Goal: Task Accomplishment & Management: Manage account settings

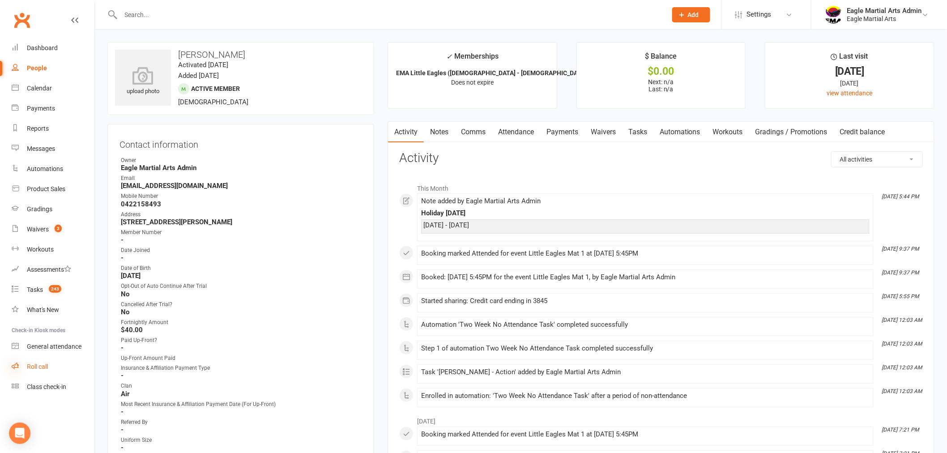
click at [16, 363] on icon at bounding box center [15, 365] width 7 height 7
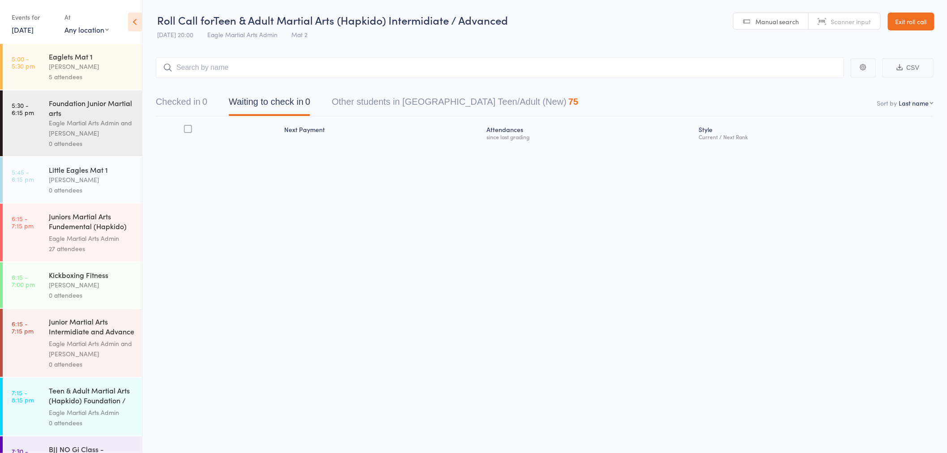
click at [67, 119] on div "Eagle Martial Arts Admin and [PERSON_NAME]" at bounding box center [91, 128] width 85 height 21
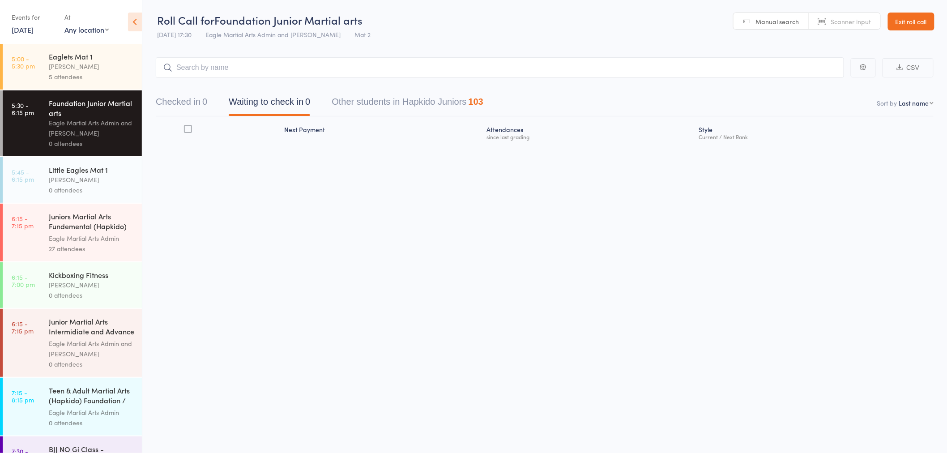
click at [82, 189] on div "0 attendees" at bounding box center [91, 190] width 85 height 10
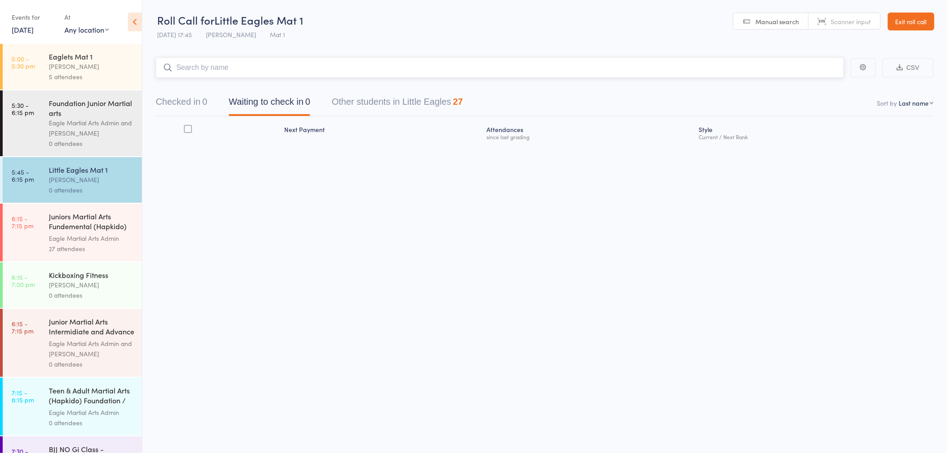
click at [212, 69] on input "search" at bounding box center [500, 67] width 688 height 21
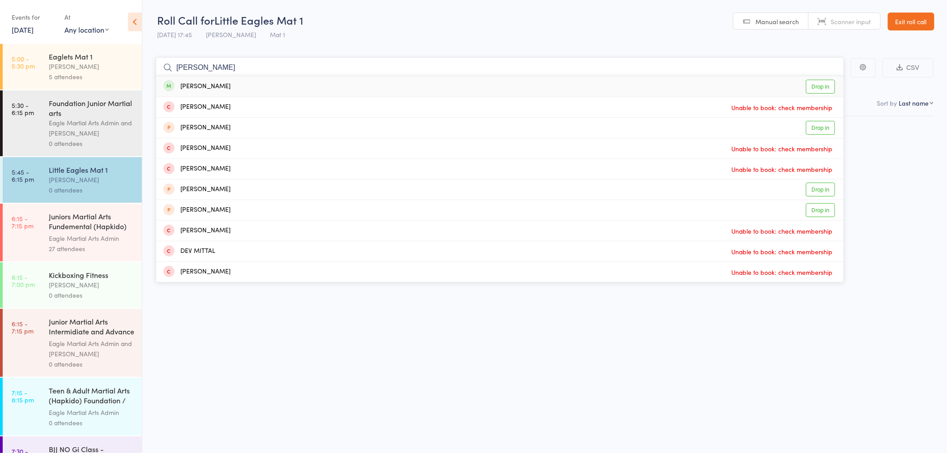
type input "[PERSON_NAME]"
click at [203, 87] on div "[PERSON_NAME]" at bounding box center [196, 86] width 67 height 10
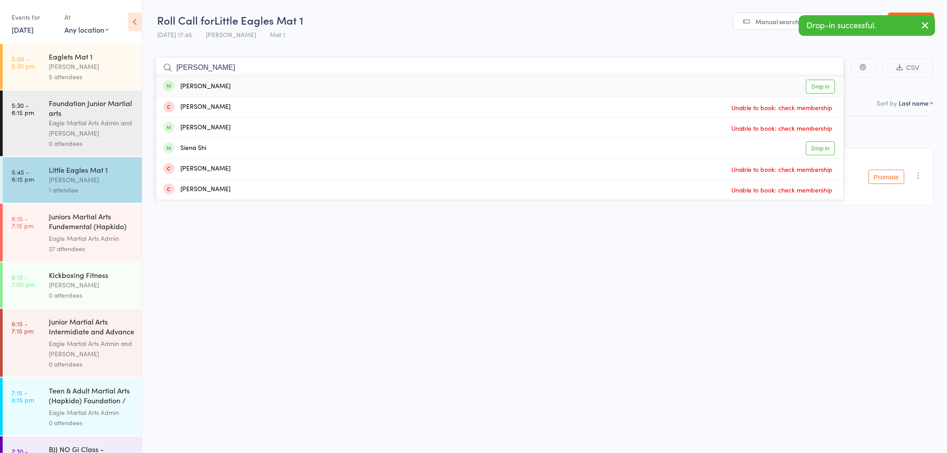
type input "[PERSON_NAME]"
click at [229, 85] on div "[PERSON_NAME] Drop in" at bounding box center [499, 86] width 687 height 21
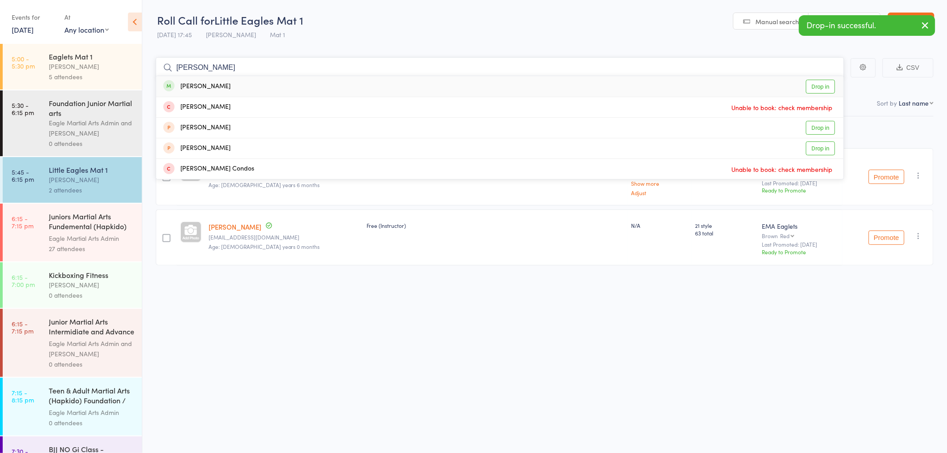
type input "[PERSON_NAME]"
click at [229, 85] on div "[PERSON_NAME] Drop in" at bounding box center [499, 86] width 687 height 21
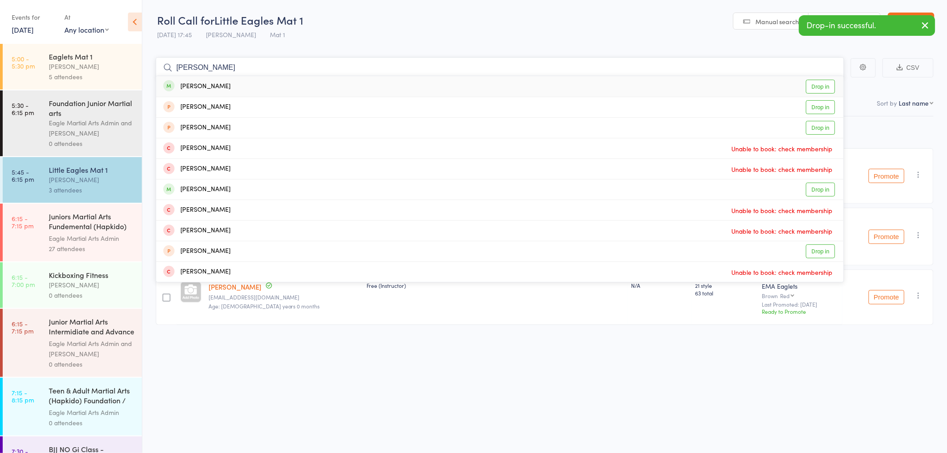
type input "[PERSON_NAME]"
click at [229, 85] on div "[PERSON_NAME] Drop in" at bounding box center [499, 86] width 687 height 21
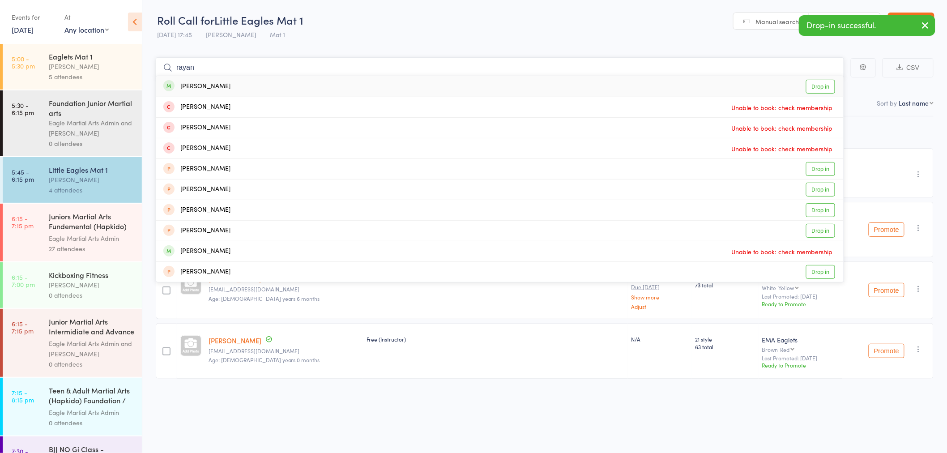
type input "rayan"
click at [219, 87] on div "[PERSON_NAME]" at bounding box center [196, 86] width 67 height 10
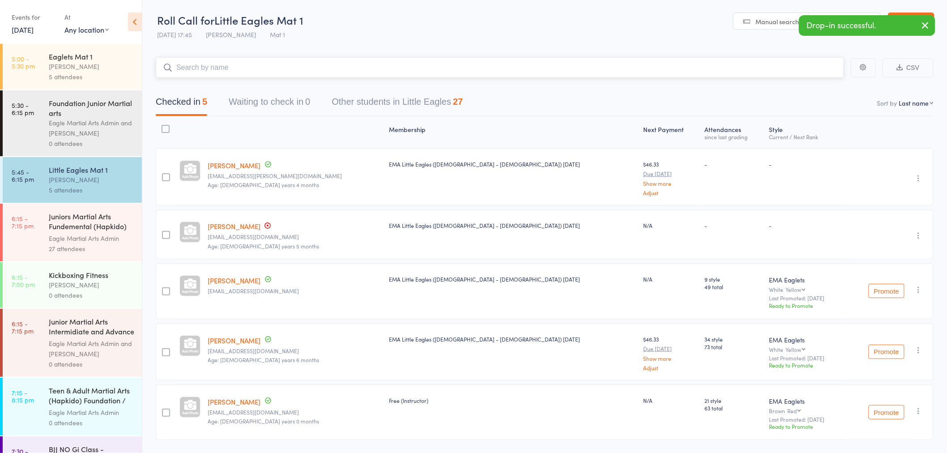
click at [220, 65] on input "search" at bounding box center [500, 67] width 688 height 21
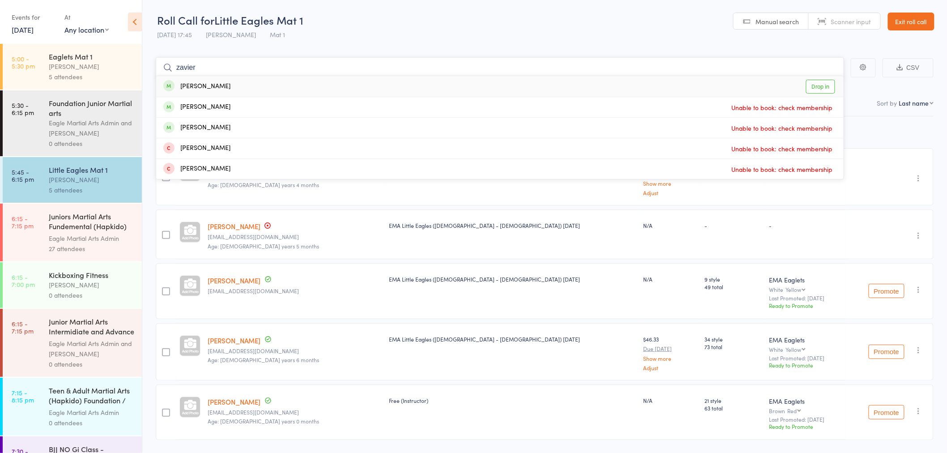
type input "zavier"
click at [202, 88] on div "[PERSON_NAME]" at bounding box center [196, 86] width 67 height 10
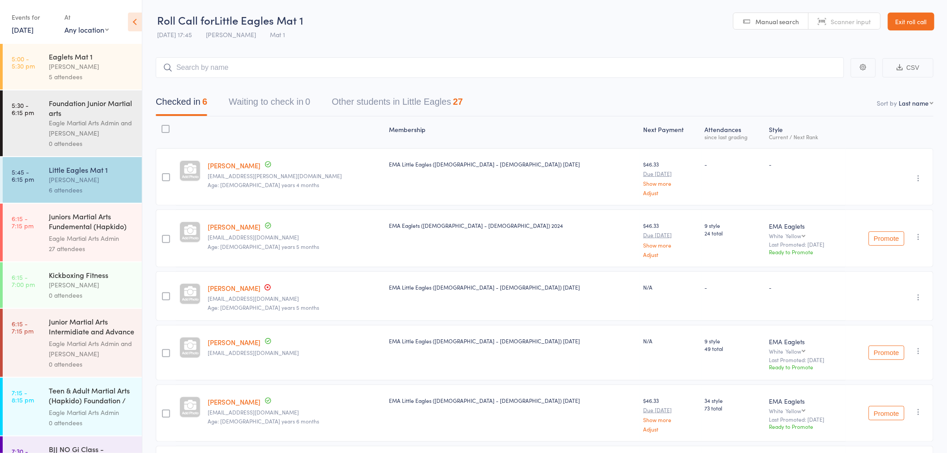
click at [65, 227] on div "Juniors Martial Arts Fundemental (Hapkido) Mat 2" at bounding box center [91, 222] width 85 height 22
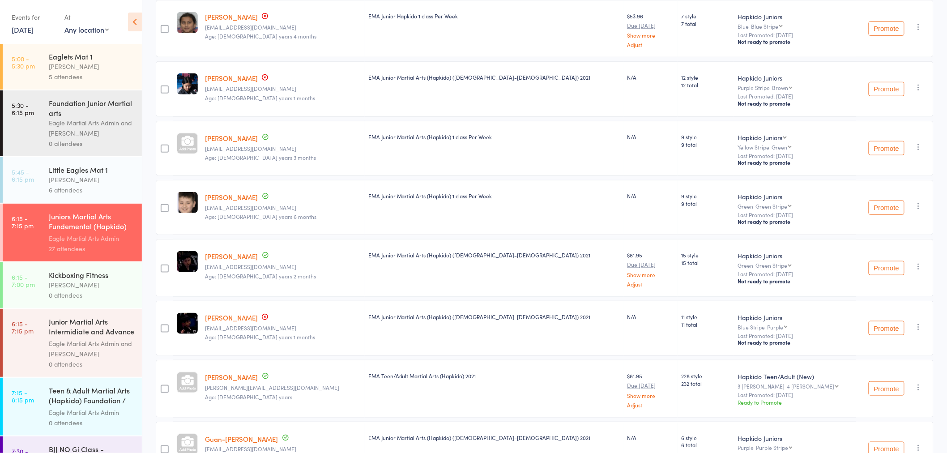
scroll to position [37, 0]
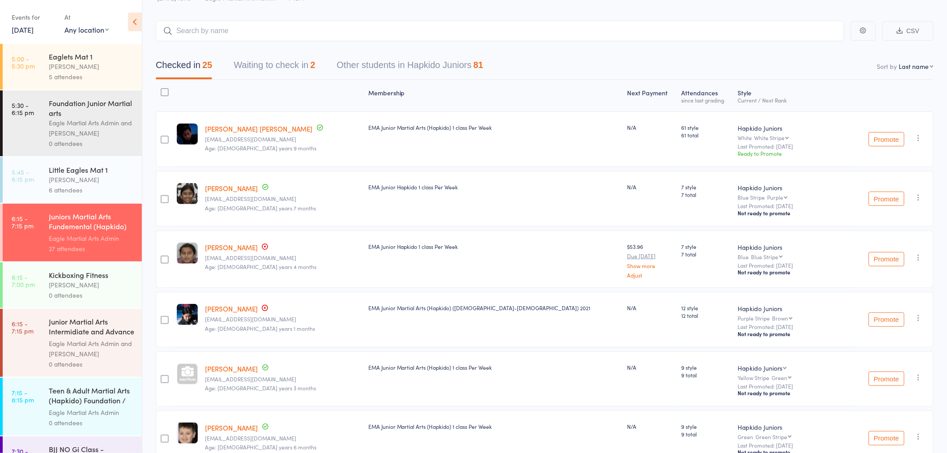
click at [242, 26] on input "search" at bounding box center [500, 31] width 688 height 21
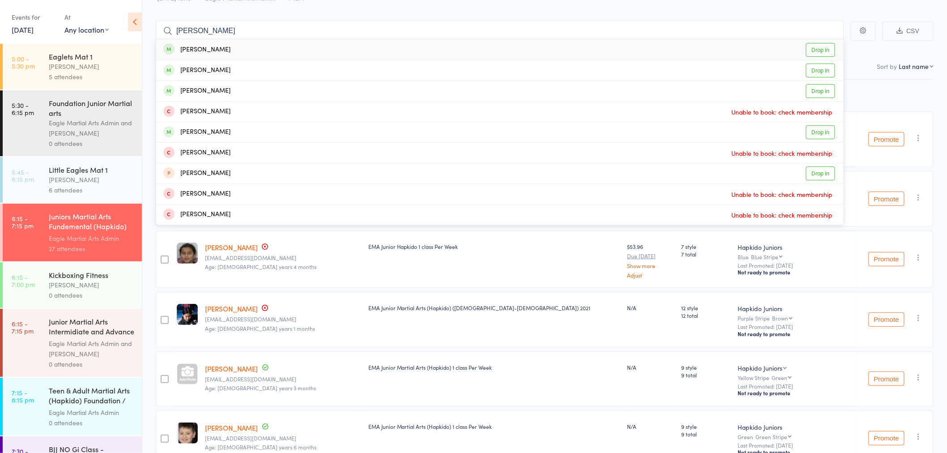
type input "[PERSON_NAME]"
click at [204, 48] on div "[PERSON_NAME]" at bounding box center [196, 50] width 67 height 10
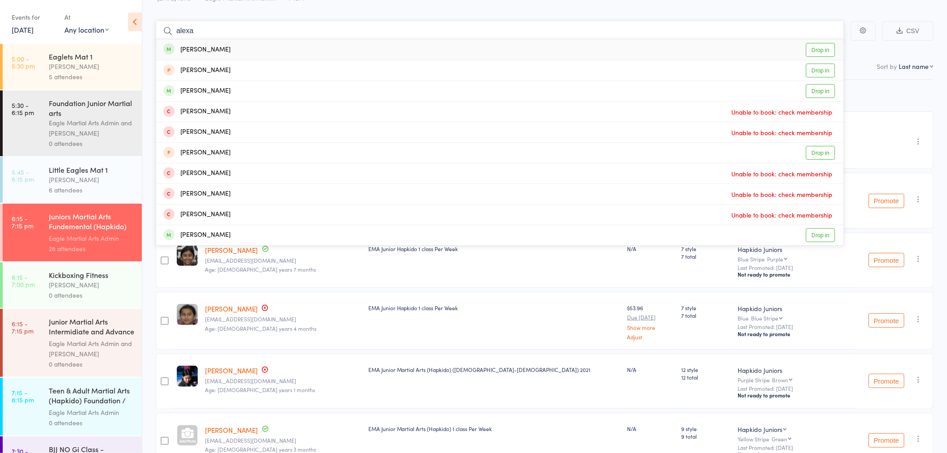
type input "alexa"
click at [209, 48] on div "[PERSON_NAME]" at bounding box center [196, 50] width 67 height 10
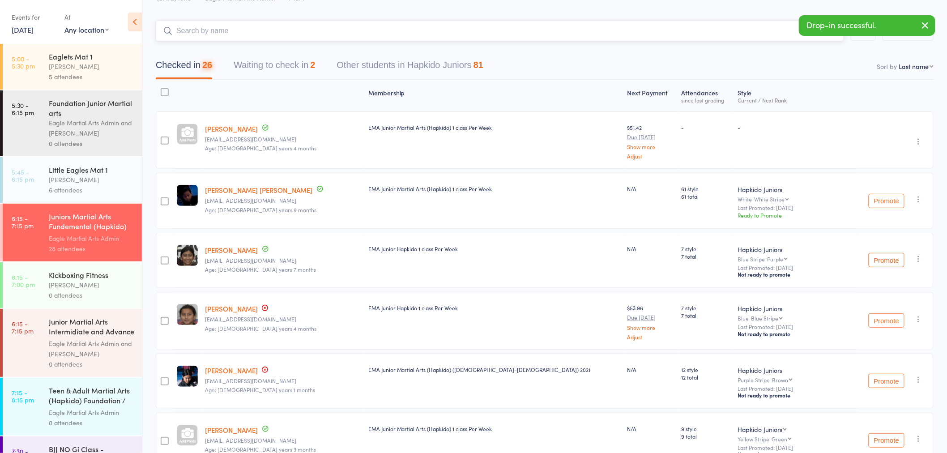
click at [215, 28] on input "search" at bounding box center [500, 31] width 688 height 21
click at [210, 29] on input "search" at bounding box center [500, 31] width 688 height 21
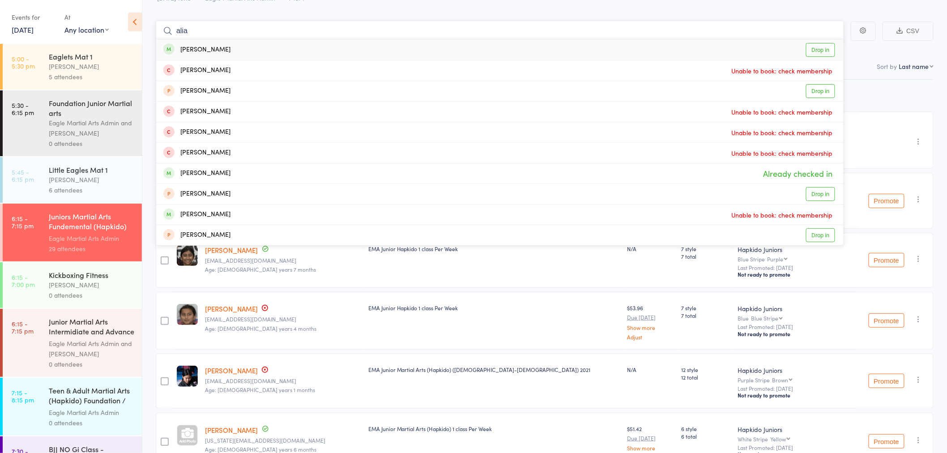
type input "alia"
click at [198, 40] on div "[PERSON_NAME] Drop in" at bounding box center [499, 49] width 687 height 21
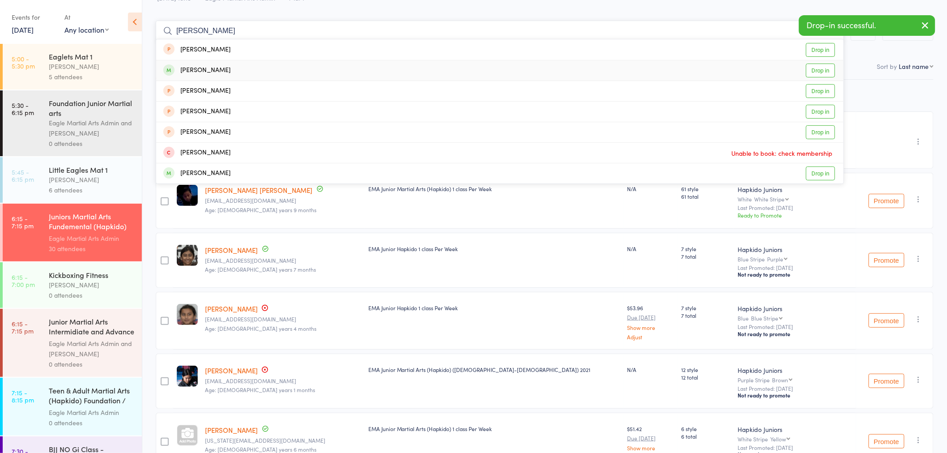
type input "[PERSON_NAME]"
click at [220, 71] on div "[PERSON_NAME]" at bounding box center [196, 70] width 67 height 10
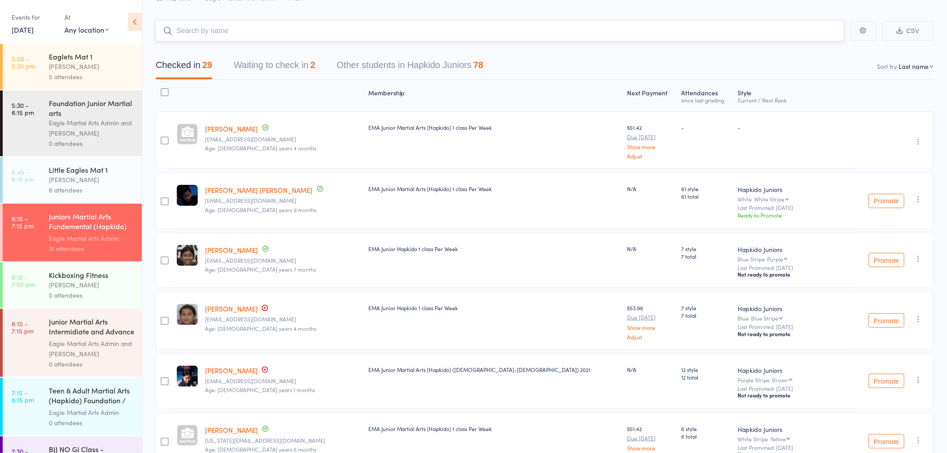
click at [189, 23] on input "search" at bounding box center [500, 31] width 688 height 21
type input "djur"
click at [211, 49] on div "[PERSON_NAME]" at bounding box center [196, 50] width 67 height 10
click at [247, 34] on input "search" at bounding box center [500, 31] width 688 height 21
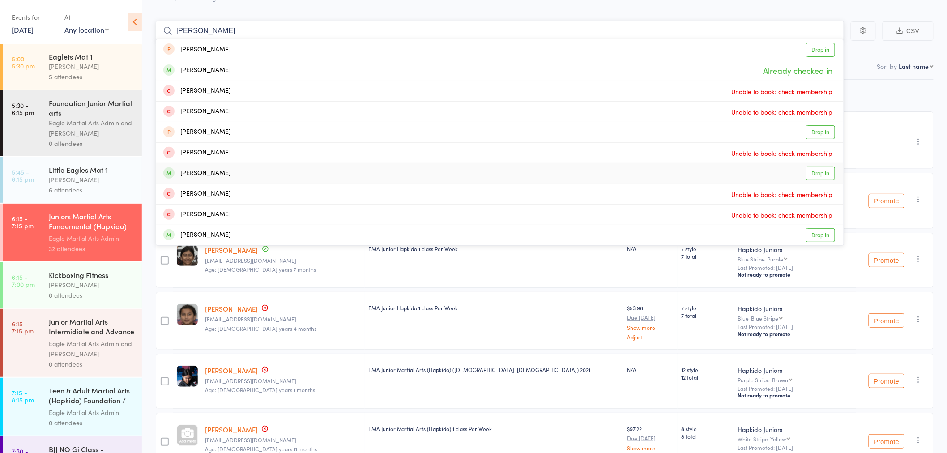
type input "[PERSON_NAME]"
click at [225, 170] on div "[PERSON_NAME] Drop in" at bounding box center [499, 173] width 687 height 20
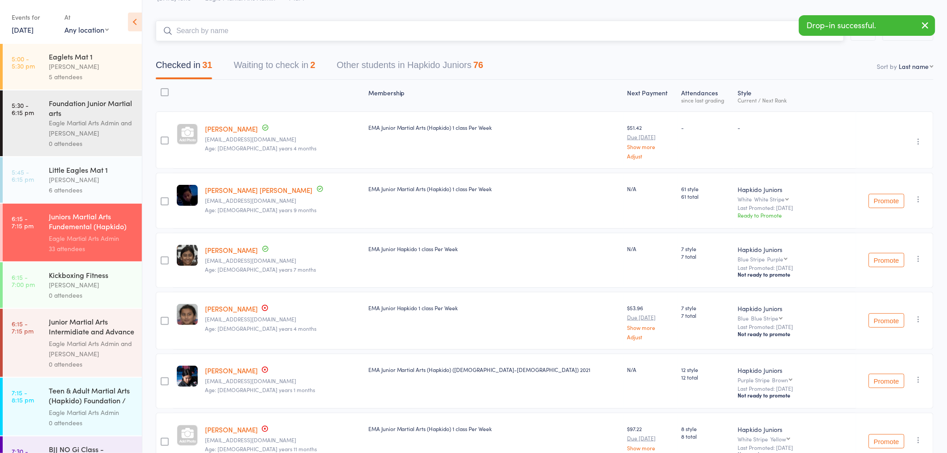
click at [260, 34] on input "search" at bounding box center [500, 31] width 688 height 21
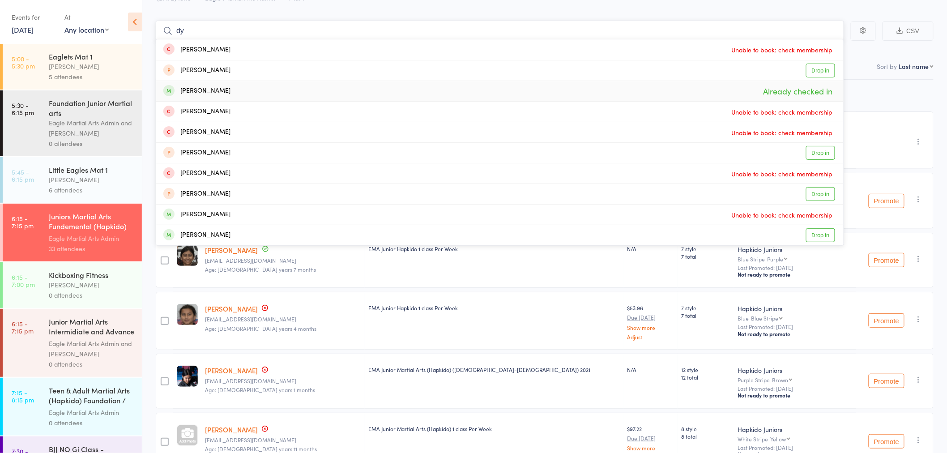
type input "d"
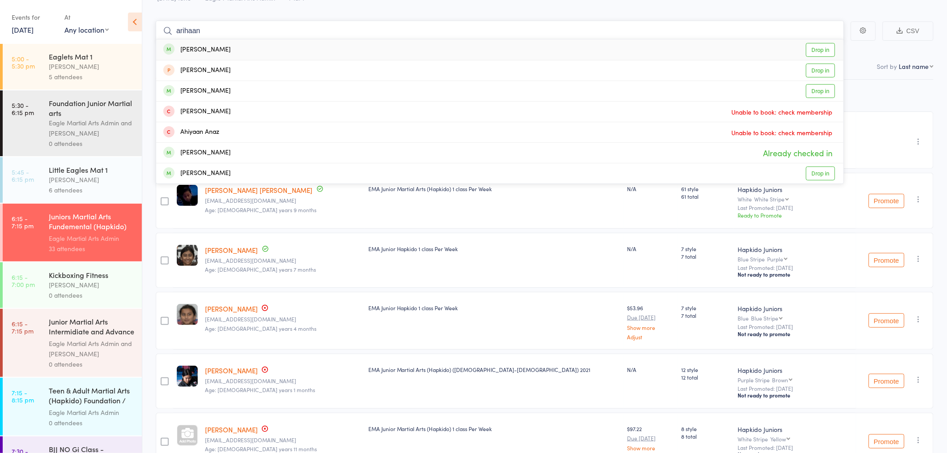
type input "arihaan"
click at [216, 52] on div "[PERSON_NAME]" at bounding box center [196, 50] width 67 height 10
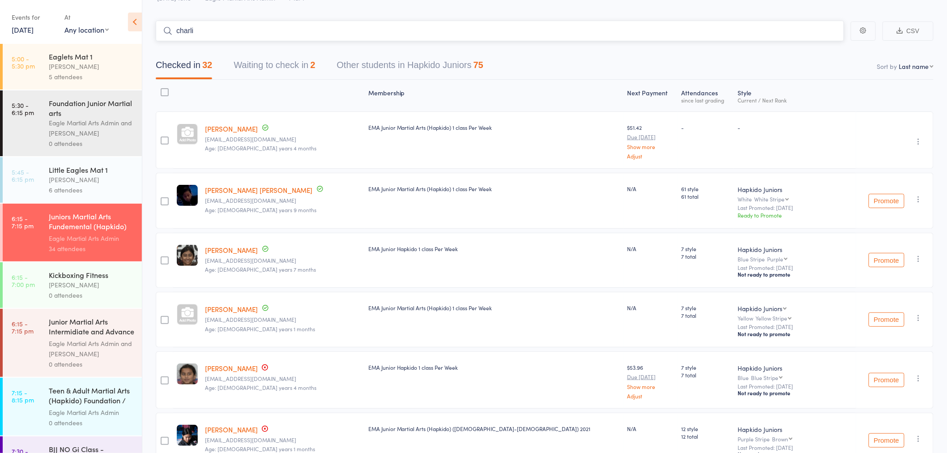
type input "[PERSON_NAME]"
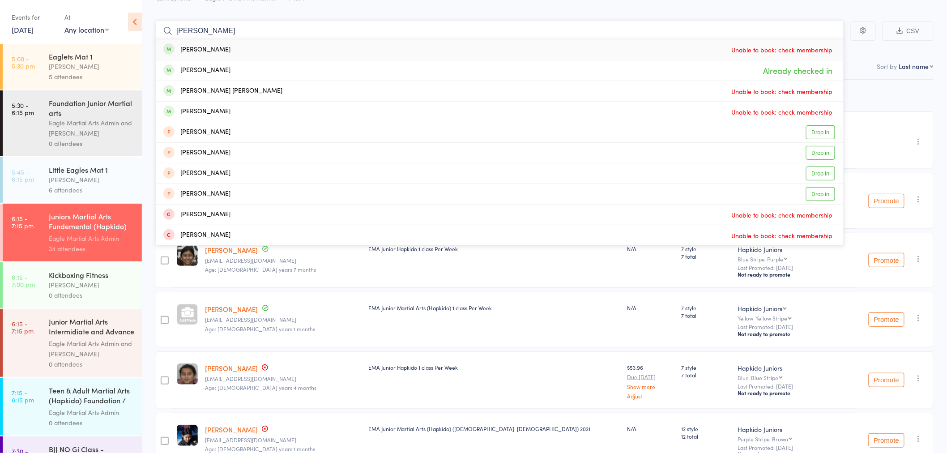
click at [238, 32] on input "[PERSON_NAME]" at bounding box center [500, 31] width 688 height 21
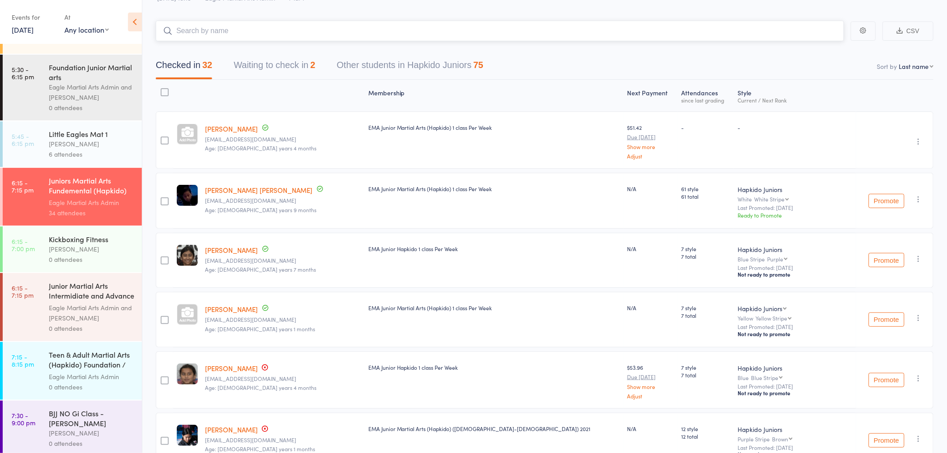
scroll to position [99, 0]
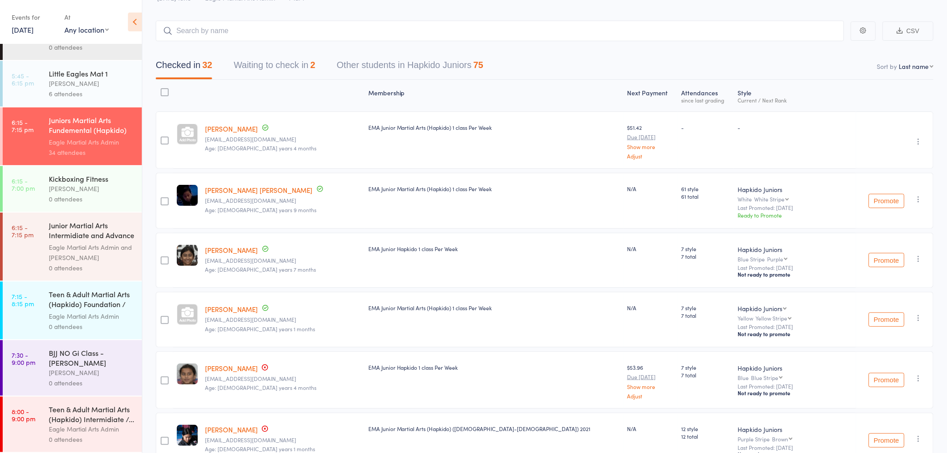
click at [75, 232] on div "Junior Martial Arts Intermidiate and Advance (Hap..." at bounding box center [91, 231] width 85 height 22
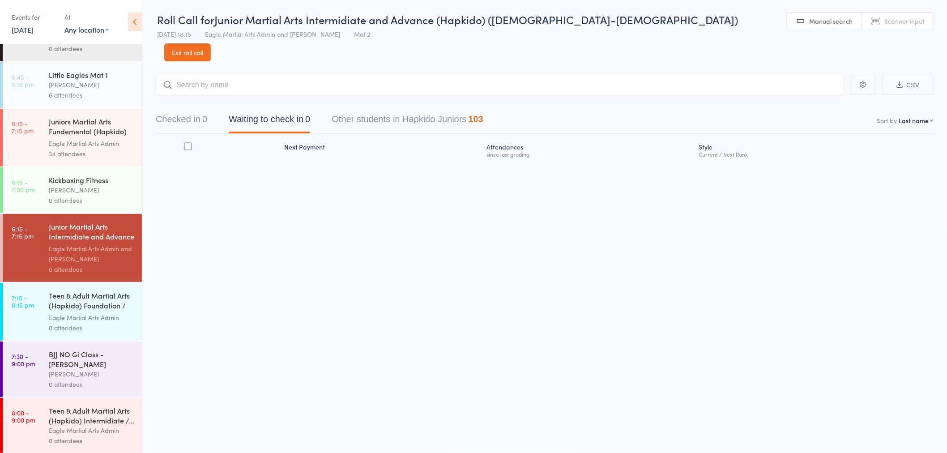
scroll to position [99, 0]
click at [92, 180] on div "Kickboxing Fitness" at bounding box center [91, 179] width 85 height 10
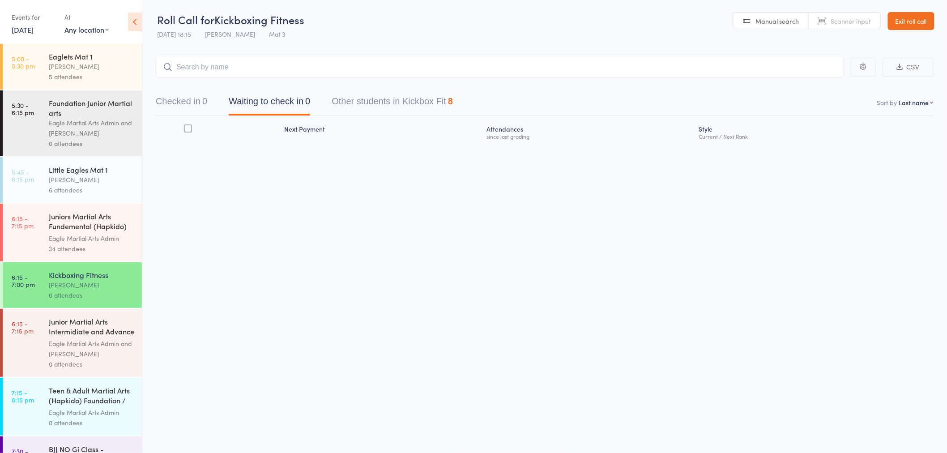
click at [81, 238] on div "Eagle Martial Arts Admin" at bounding box center [91, 238] width 85 height 10
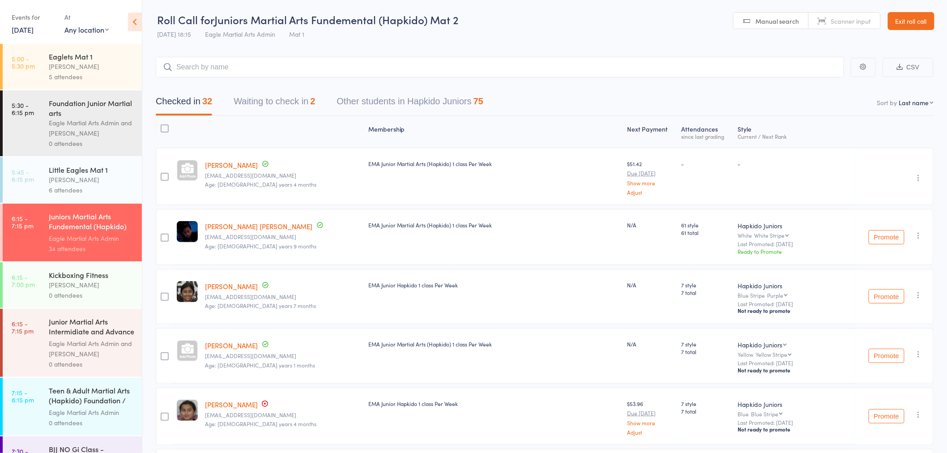
click at [85, 329] on div "Junior Martial Arts Intermidiate and Advance (Hap..." at bounding box center [91, 327] width 85 height 22
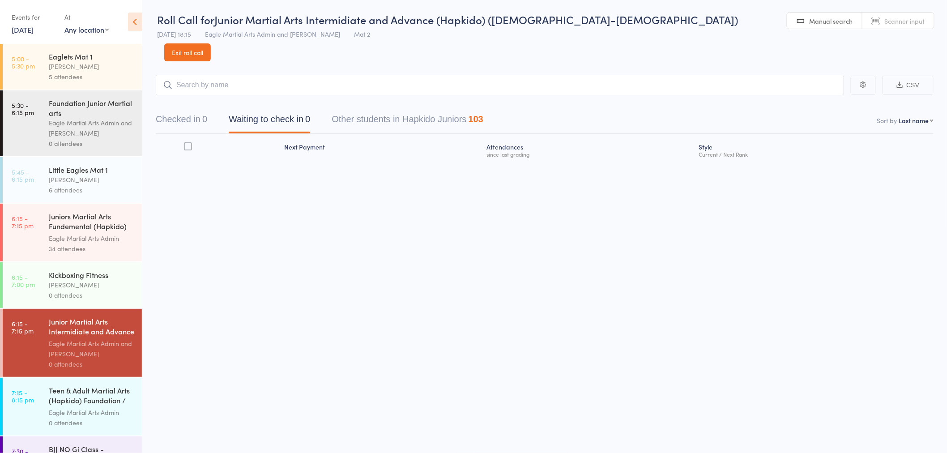
click at [78, 235] on div "Eagle Martial Arts Admin" at bounding box center [91, 238] width 85 height 10
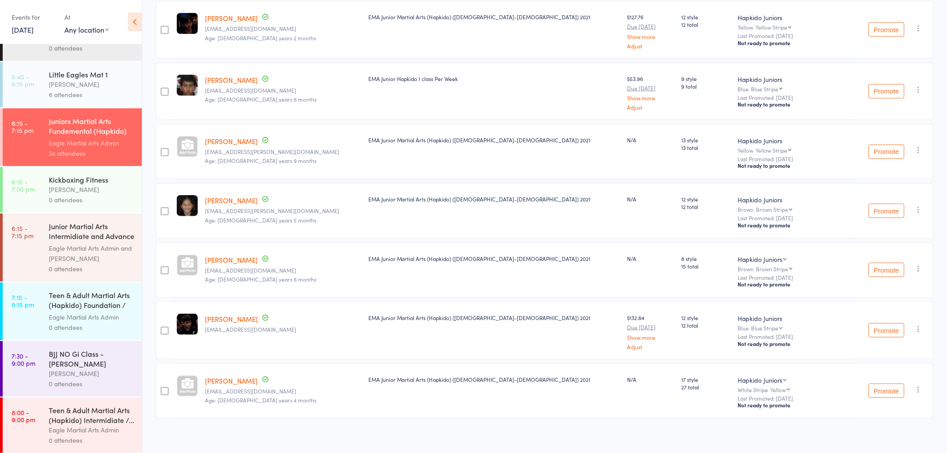
scroll to position [99, 0]
click at [91, 301] on div "Teen & Adult Martial Arts (Hapkido) Foundation / F..." at bounding box center [91, 300] width 85 height 22
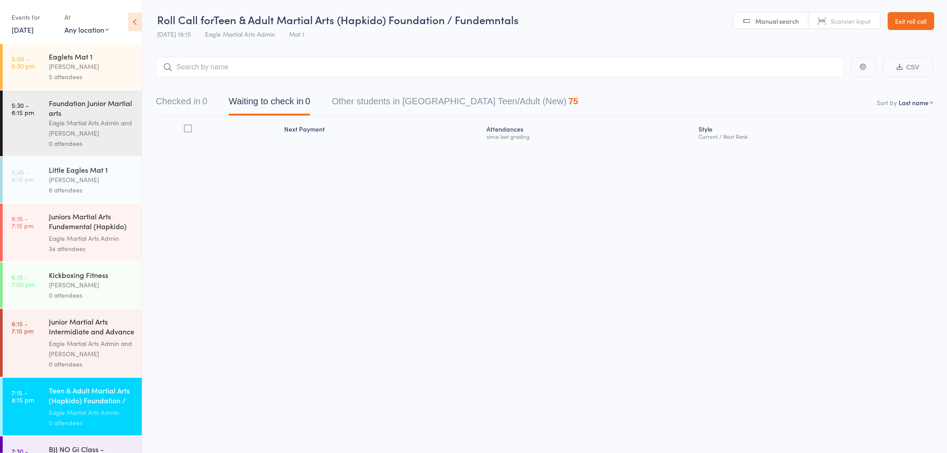
click at [77, 448] on div "BJJ NO Gi Class - [PERSON_NAME]" at bounding box center [91, 454] width 85 height 20
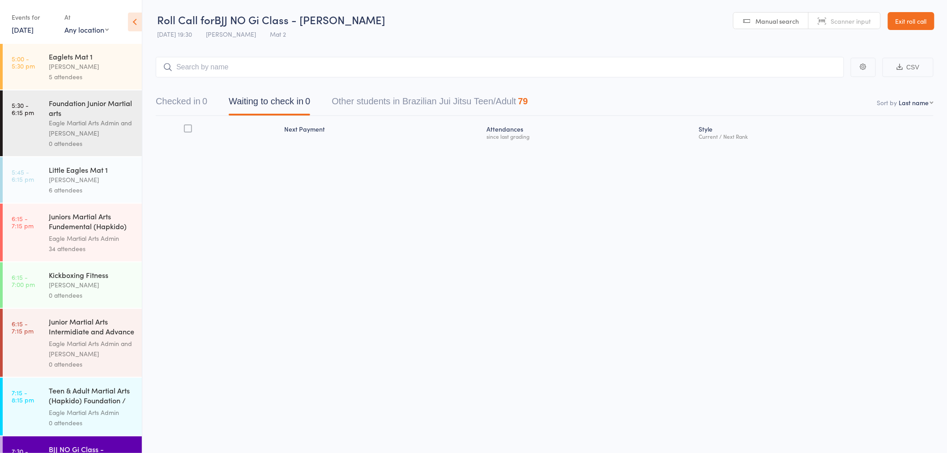
click at [67, 329] on div "Junior Martial Arts Intermidiate and Advance (Hap..." at bounding box center [91, 327] width 85 height 22
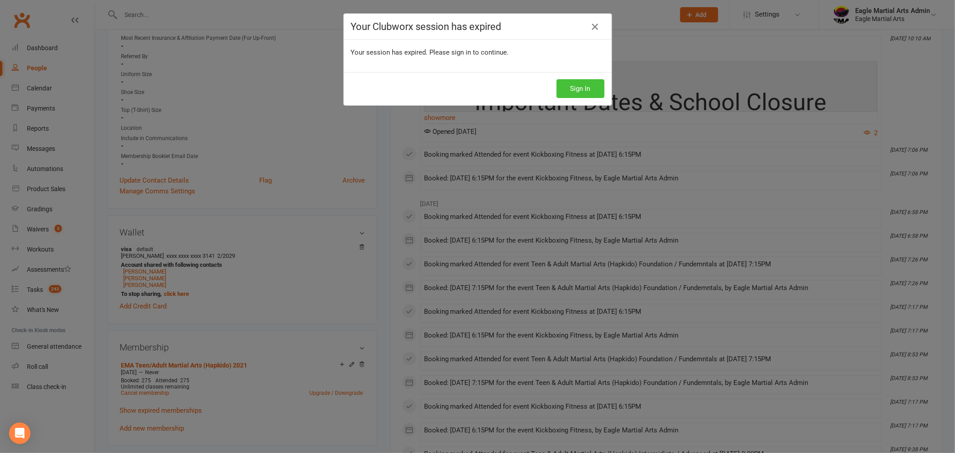
click at [570, 83] on button "Sign In" at bounding box center [580, 88] width 48 height 19
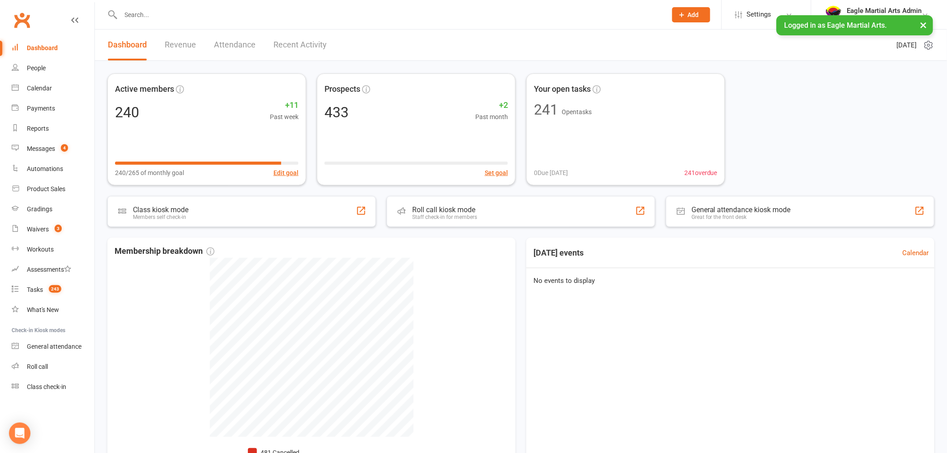
click at [925, 25] on button "×" at bounding box center [924, 24] width 16 height 19
click at [149, 13] on input "text" at bounding box center [389, 15] width 542 height 13
type input "e"
click at [37, 227] on div "Waivers" at bounding box center [38, 229] width 22 height 7
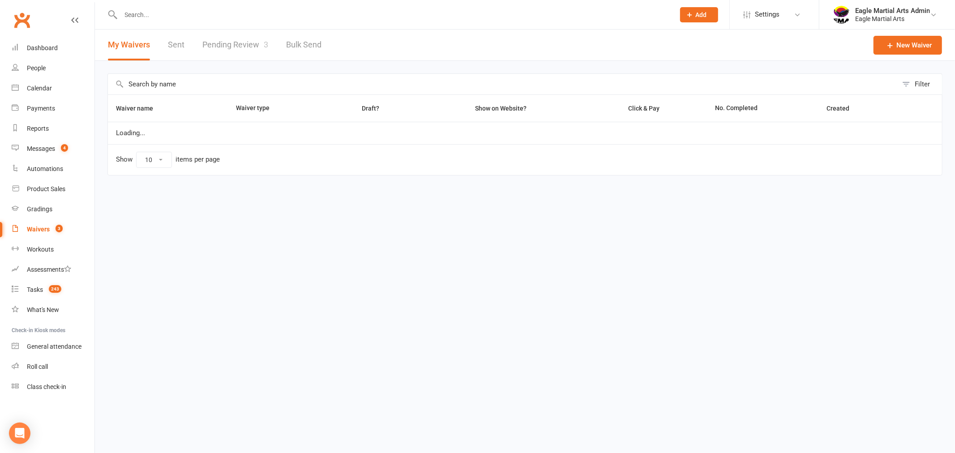
select select "100"
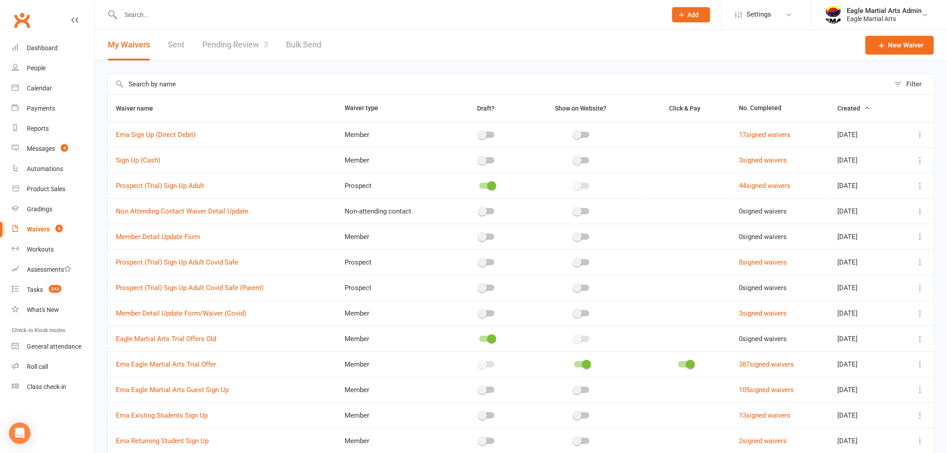
click at [229, 45] on link "Pending Review 3" at bounding box center [235, 45] width 66 height 31
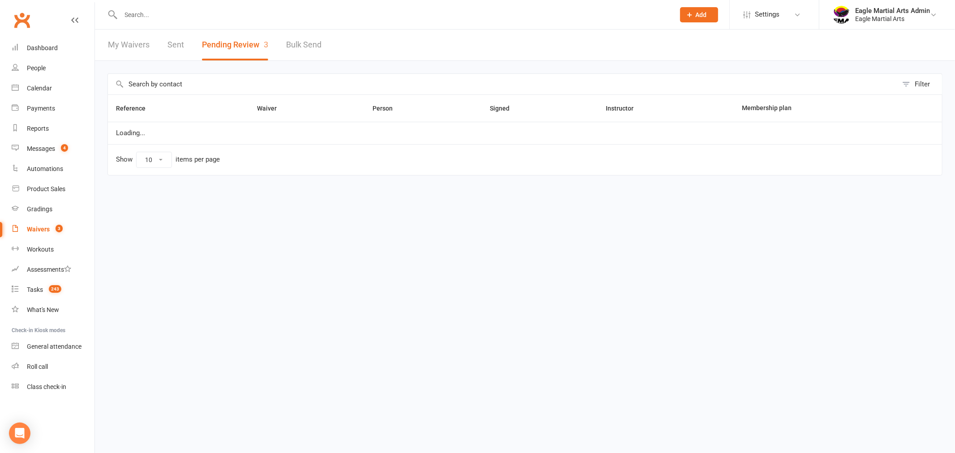
select select "25"
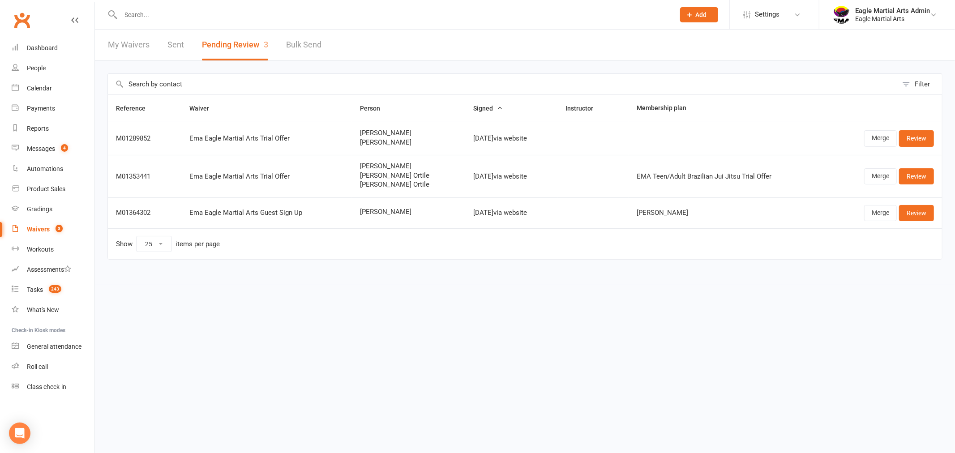
click at [111, 42] on link "My Waivers" at bounding box center [129, 45] width 42 height 31
select select "100"
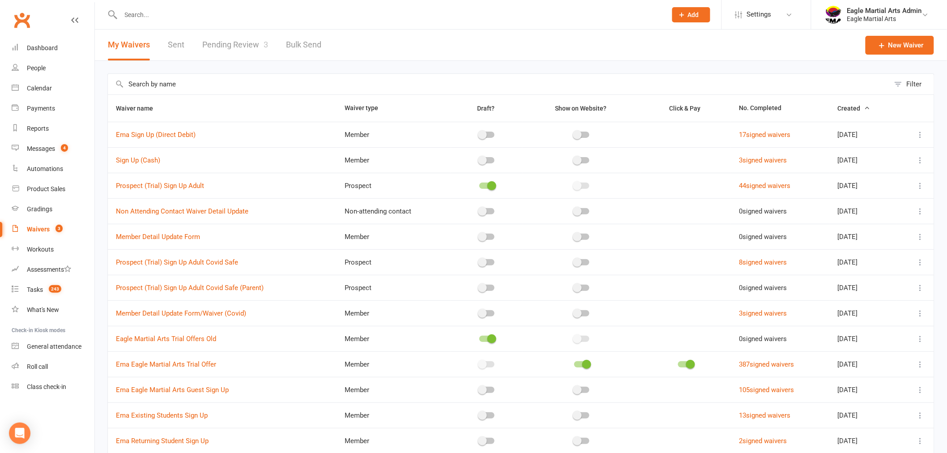
click at [235, 46] on link "Pending Review 3" at bounding box center [235, 45] width 66 height 31
select select "25"
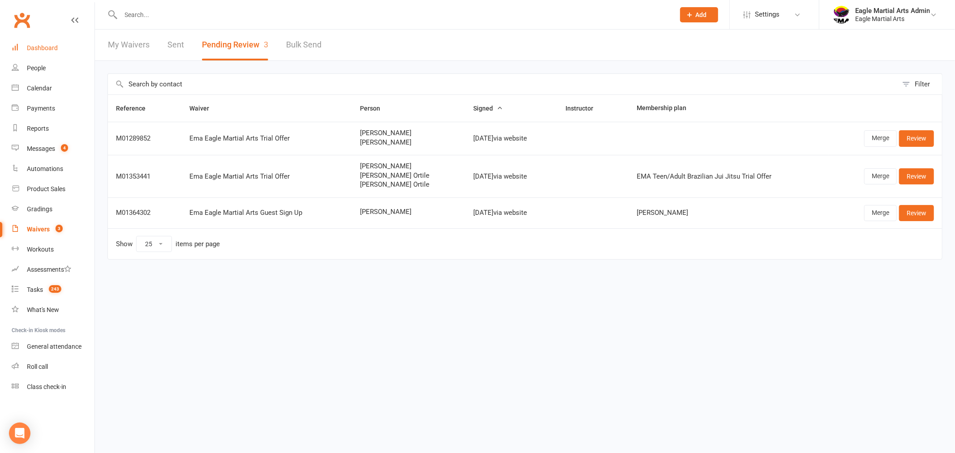
click at [32, 49] on div "Dashboard" at bounding box center [42, 47] width 31 height 7
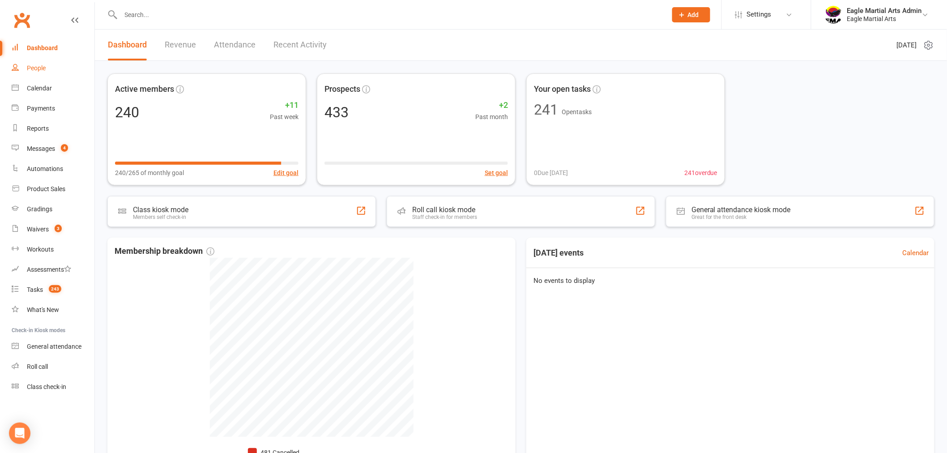
click at [54, 65] on link "People" at bounding box center [53, 68] width 83 height 20
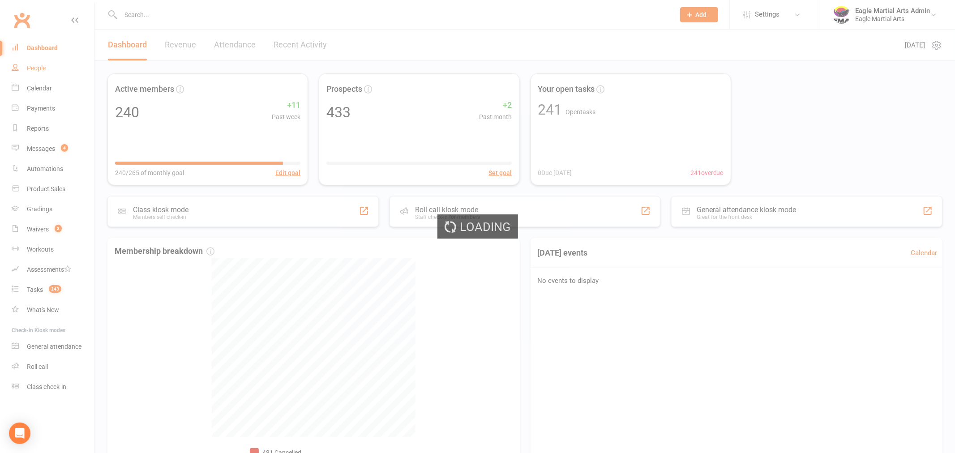
select select "100"
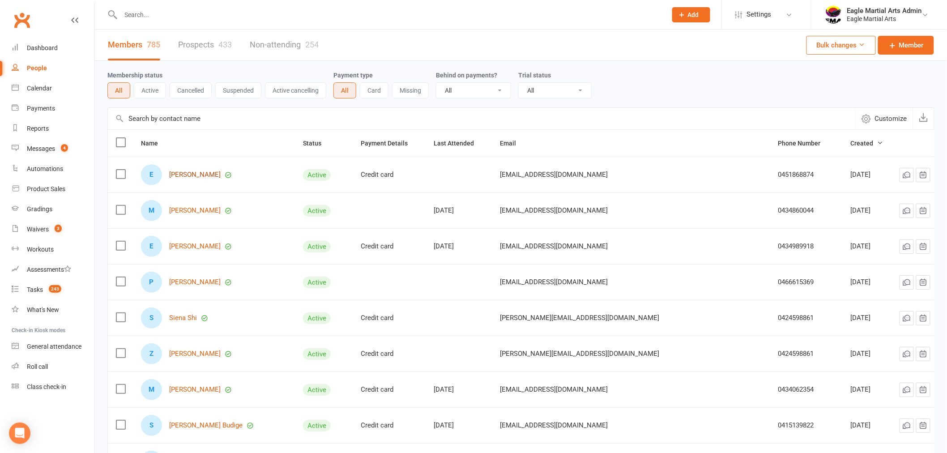
click at [195, 175] on link "Eden Huang-chen" at bounding box center [194, 175] width 51 height 8
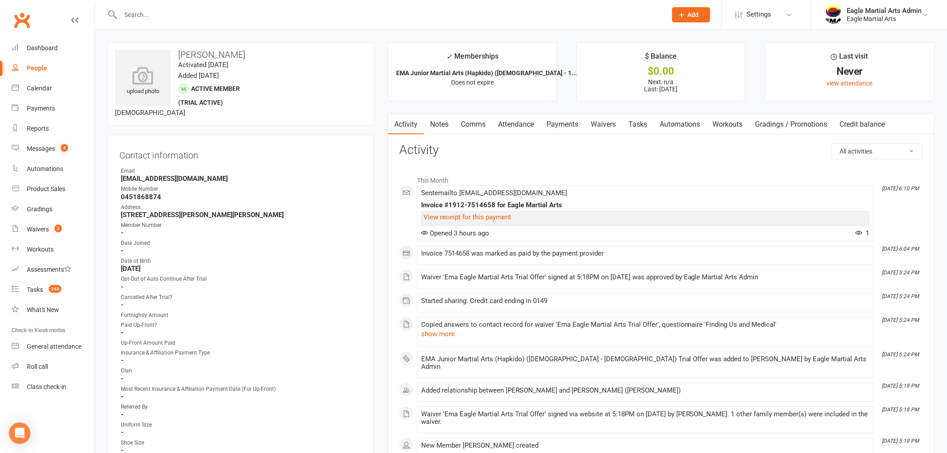
click at [457, 141] on div "Activity Notes Comms Attendance Payments Waivers Tasks Automations Workouts Gra…" at bounding box center [661, 296] width 547 height 365
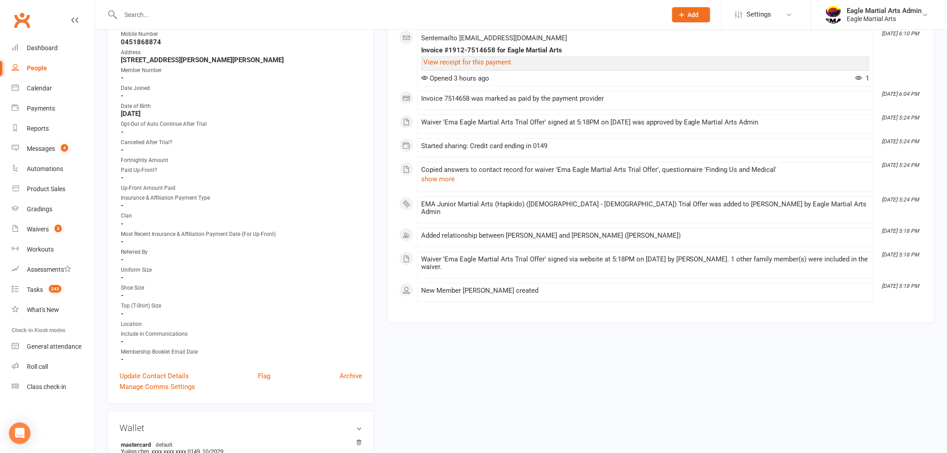
scroll to position [149, 0]
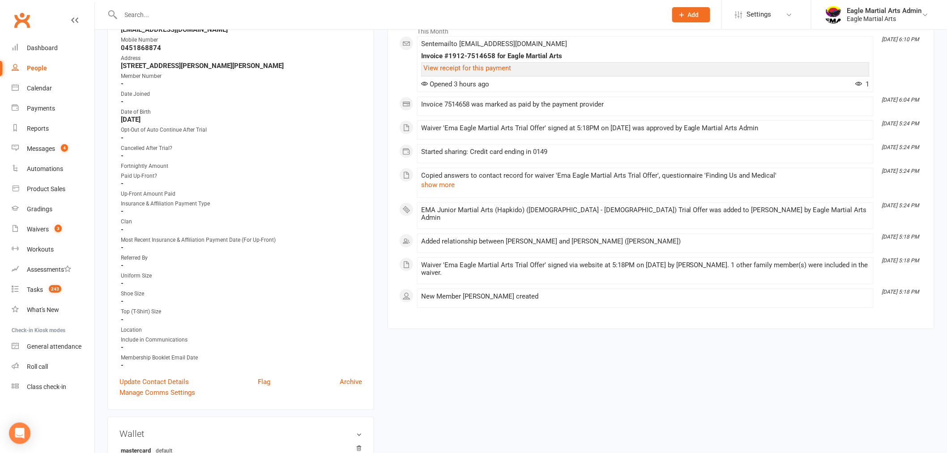
click at [154, 276] on div "Uniform Size" at bounding box center [241, 276] width 241 height 9
click at [138, 379] on link "Update Contact Details" at bounding box center [153, 381] width 69 height 11
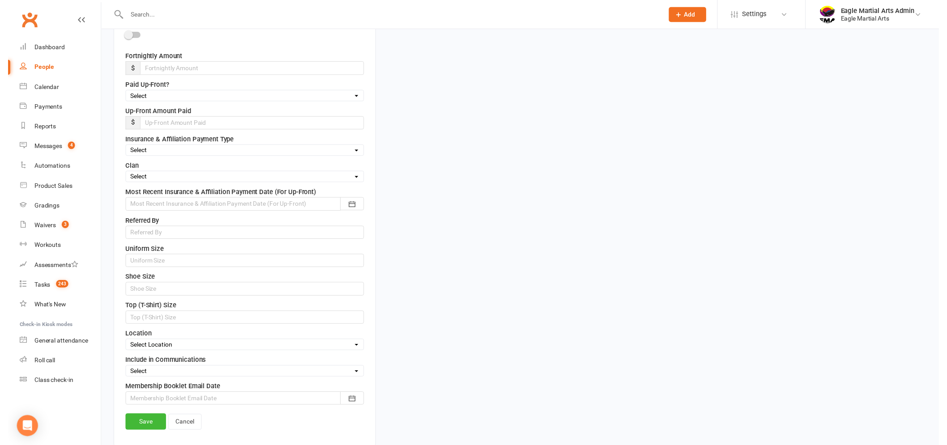
scroll to position [440, 0]
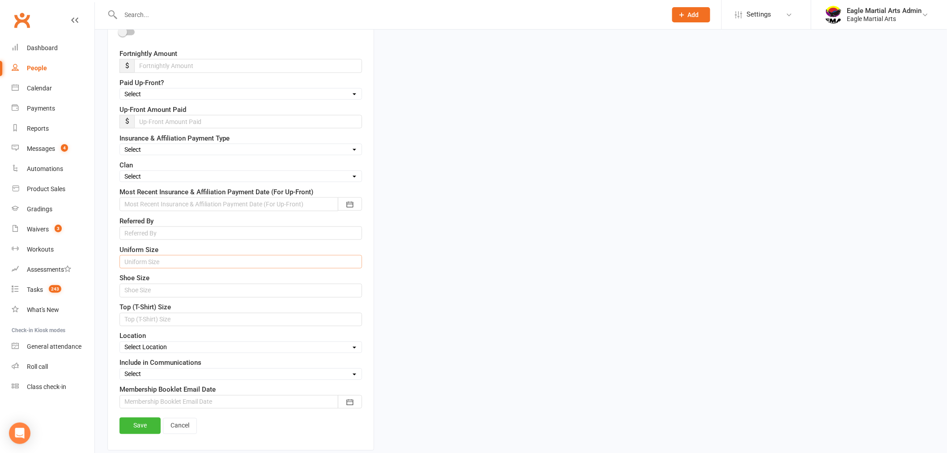
click at [198, 261] on input "text" at bounding box center [240, 261] width 243 height 13
type input "0"
click at [147, 426] on link "Save" at bounding box center [139, 426] width 41 height 16
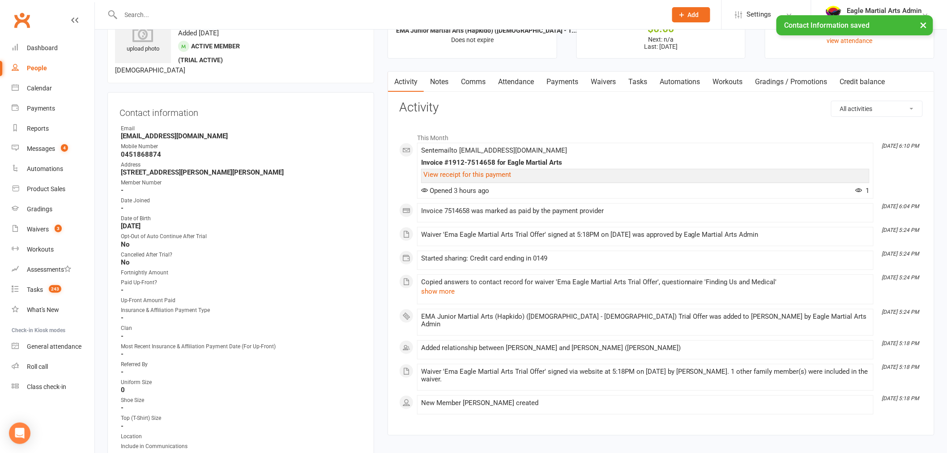
scroll to position [0, 0]
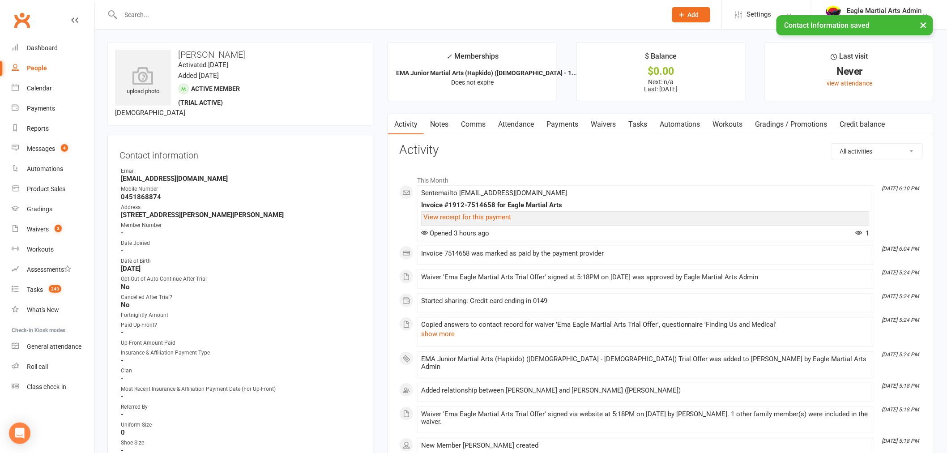
click at [481, 119] on link "Comms" at bounding box center [473, 124] width 37 height 21
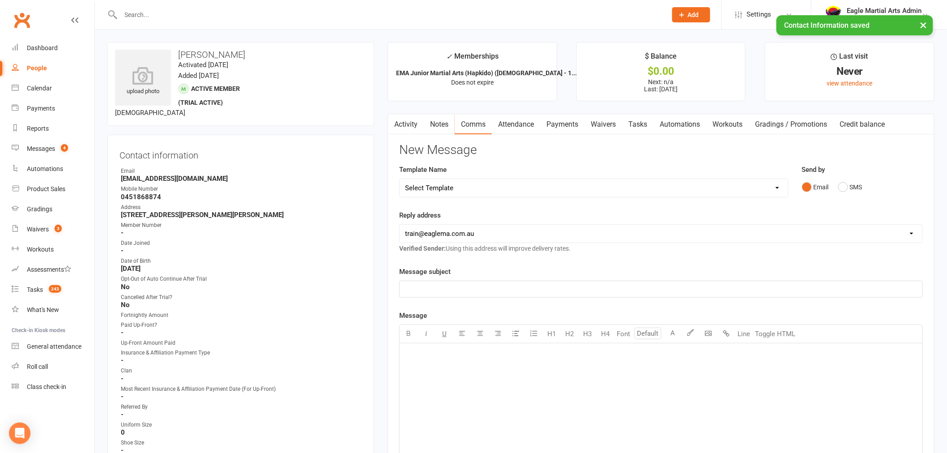
click at [422, 279] on div "Message subject ﻿" at bounding box center [661, 281] width 524 height 31
click at [423, 287] on p "﻿" at bounding box center [661, 289] width 512 height 11
click at [427, 125] on link "Notes" at bounding box center [439, 124] width 31 height 21
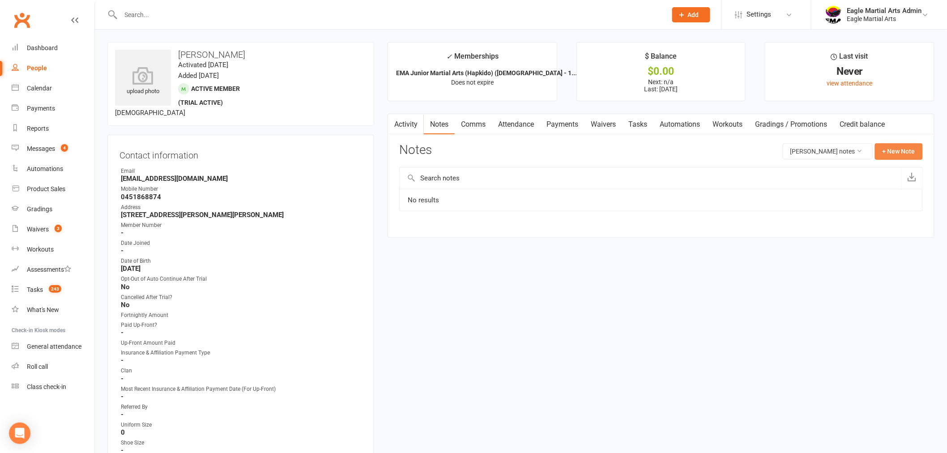
click at [900, 145] on button "+ New Note" at bounding box center [899, 151] width 48 height 16
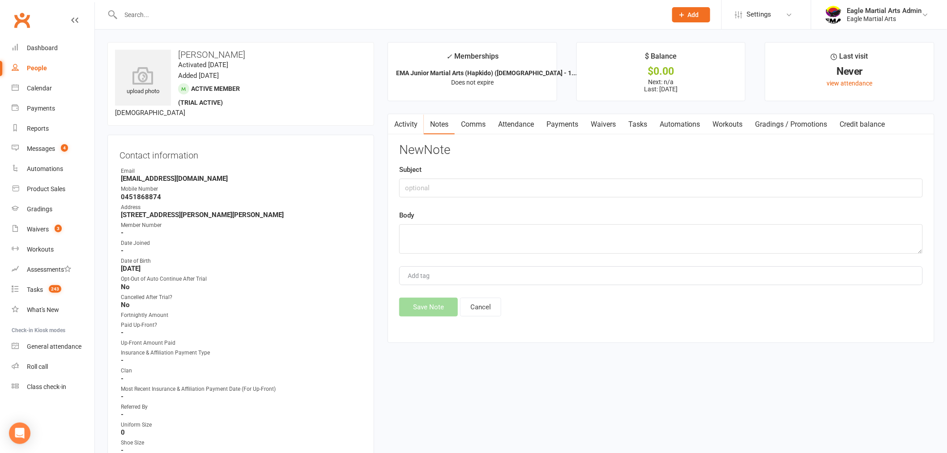
click at [436, 177] on div "Subject" at bounding box center [661, 180] width 524 height 33
click at [437, 186] on input "text" at bounding box center [661, 188] width 524 height 19
type input "New Trial Sign Up"
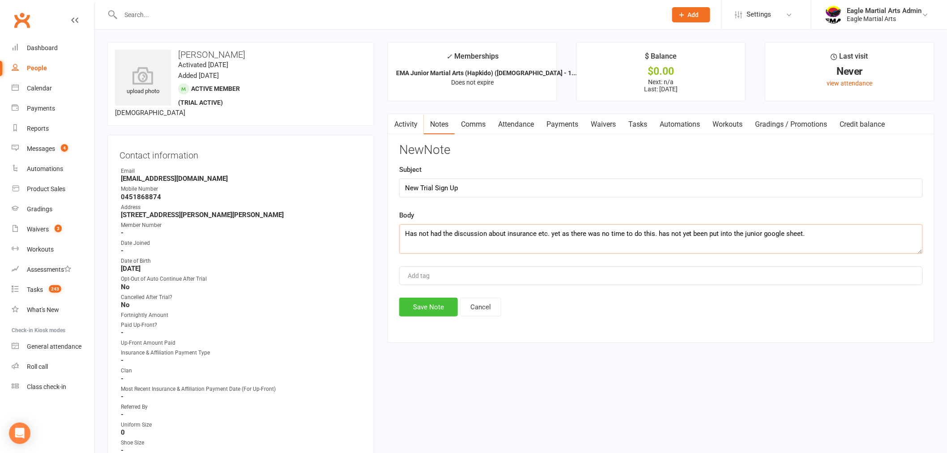
type textarea "Has not had the discussion about insurance etc. yet as there was no time to do …"
click at [439, 307] on button "Save Note" at bounding box center [428, 307] width 59 height 19
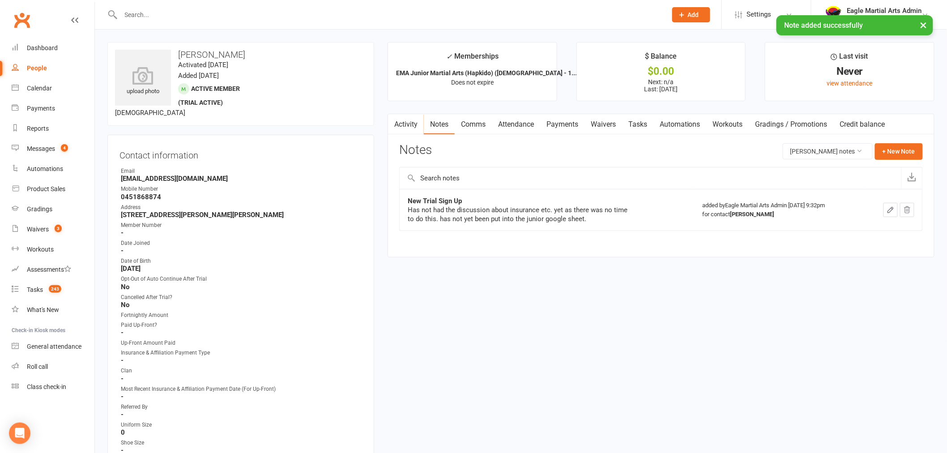
click at [927, 27] on button "×" at bounding box center [924, 24] width 16 height 19
click at [381, 188] on main "✓ Memberships EMA Junior Martial Arts (Hapkido) (7yo - 1... Does not expire $ B…" at bounding box center [661, 154] width 560 height 224
click at [184, 54] on h3 "Eden Huang-chen" at bounding box center [241, 55] width 252 height 10
copy h3 "Eden"
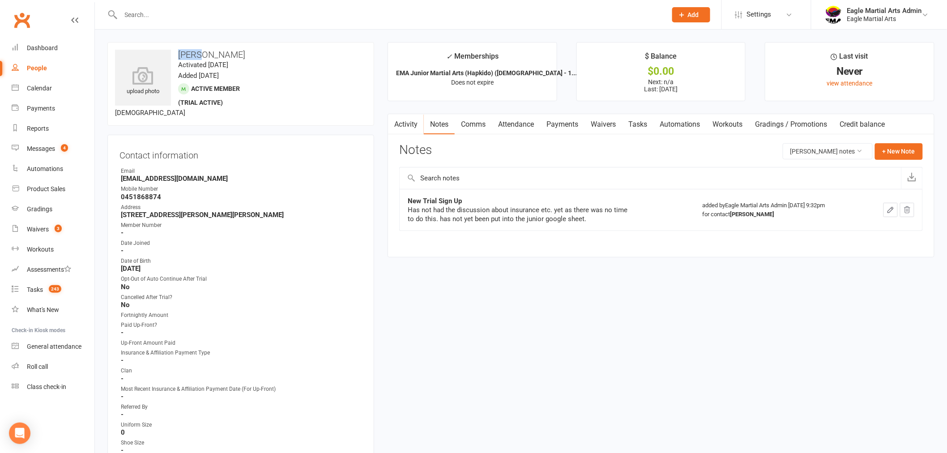
click at [194, 52] on h3 "Eden Huang-chen" at bounding box center [241, 55] width 252 height 10
drag, startPoint x: 202, startPoint y: 53, endPoint x: 245, endPoint y: 53, distance: 43.4
click at [245, 53] on h3 "Eden Huang-chen" at bounding box center [241, 55] width 252 height 10
copy h3 "Huang-chen"
